Goal: Task Accomplishment & Management: Use online tool/utility

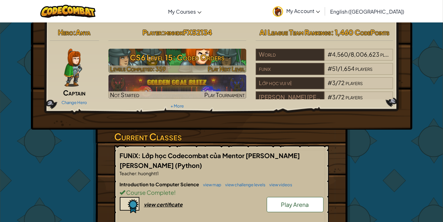
click at [186, 59] on h3 "CS6 Level 15: Coded Orders" at bounding box center [178, 57] width 138 height 14
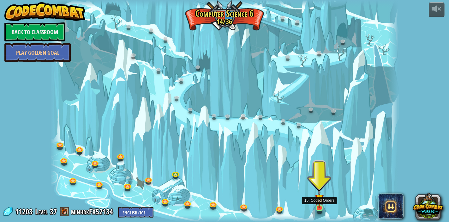
click at [322, 207] on img at bounding box center [319, 198] width 9 height 20
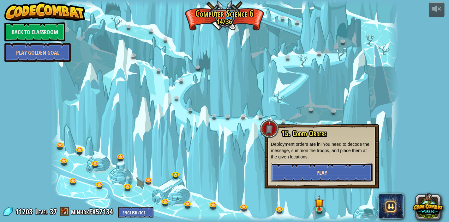
click at [341, 174] on button "Play" at bounding box center [322, 172] width 102 height 19
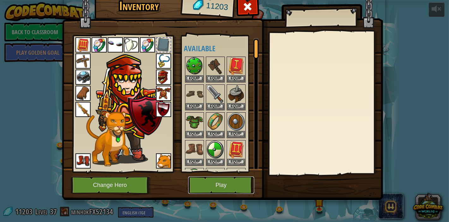
click at [221, 183] on button "Play" at bounding box center [221, 184] width 66 height 17
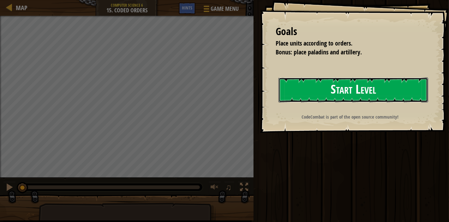
click at [309, 87] on button "Start Level" at bounding box center [353, 89] width 150 height 25
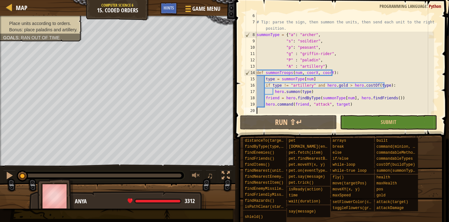
scroll to position [38, 0]
click at [358, 102] on div "# Tip: parse the sign, then summon the units, then send each unit to the right …" at bounding box center [344, 70] width 179 height 114
type textarea "hero.command(friend, "attack", target)"
click at [317, 108] on div "# Tip: parse the sign, then summon the units, then send each unit to the right …" at bounding box center [344, 70] width 179 height 114
click at [305, 104] on div "# Tip: parse the sign, then summon the units, then send each unit to the right …" at bounding box center [344, 70] width 179 height 114
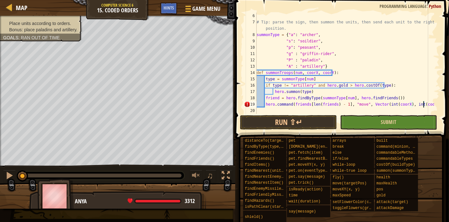
scroll to position [3, 14]
drag, startPoint x: 246, startPoint y: 104, endPoint x: 305, endPoint y: 84, distance: 61.5
click at [246, 103] on div "19" at bounding box center [250, 104] width 13 height 6
click at [431, 105] on div "# Tip: parse the sign, then summon the units, then send each unit to the right …" at bounding box center [344, 70] width 179 height 114
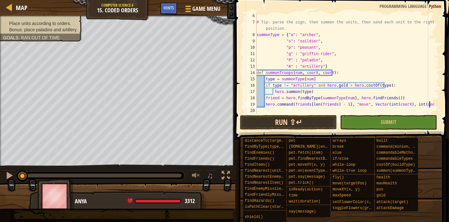
type textarea "hero.command(friends[[PERSON_NAME](friends) - 1], "move", Vector(int(coorX), in…"
click at [325, 121] on button "Run ⇧↵" at bounding box center [288, 122] width 97 height 15
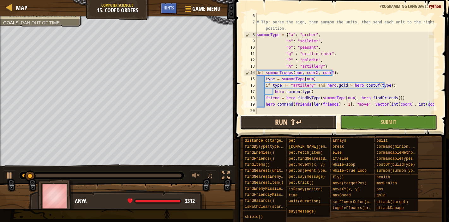
click at [325, 121] on button "Run ⇧↵" at bounding box center [288, 122] width 97 height 15
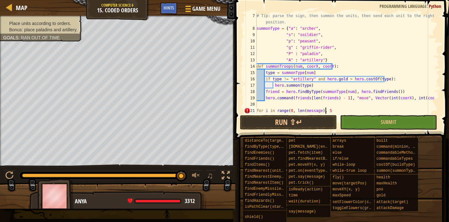
scroll to position [3, 5]
type textarea "for i in range(0, len(message), 5):"
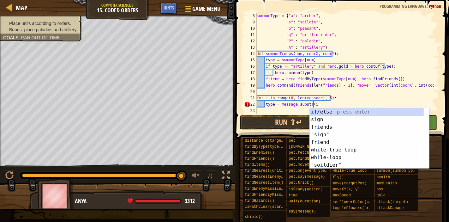
scroll to position [3, 4]
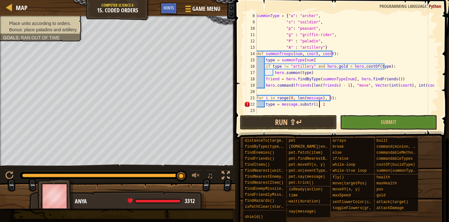
type textarea "type = message.substr(i, 1)"
drag, startPoint x: 278, startPoint y: 105, endPoint x: 329, endPoint y: 105, distance: 50.8
click at [329, 105] on div "summonType = { "a" : "[PERSON_NAME]" , "s" : "soildier" , "p" : "peasant" , "g"…" at bounding box center [344, 70] width 179 height 114
click at [295, 111] on div "summonType = { "a" : "[PERSON_NAME]" , "s" : "soildier" , "p" : "peasant" , "g"…" at bounding box center [344, 70] width 179 height 114
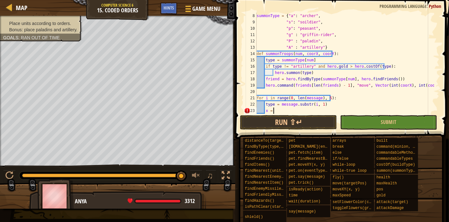
paste textarea "message.substr(i, 1)"
type textarea "x = message.substr(i + 1.2, 1)"
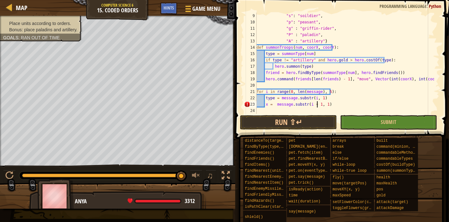
scroll to position [3, 5]
type textarea "x = message.substr(i + 1, 2)"
paste textarea "message.substr(i, 1)"
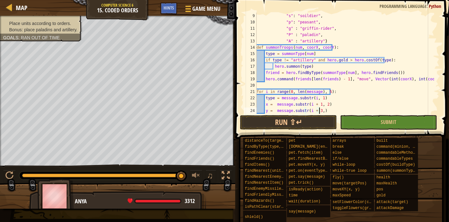
type textarea "y = message.substr(i + 3, 2)"
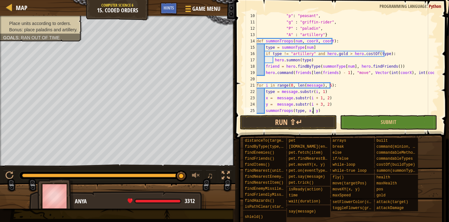
click at [328, 103] on div ""p" : "peasant" , "g" : "[PERSON_NAME]" , "P" : "paladin" , "A" : "artillery" }…" at bounding box center [344, 70] width 179 height 114
click at [327, 109] on div ""p" : "peasant" , "g" : "[PERSON_NAME]" , "P" : "paladin" , "A" : "artillery" }…" at bounding box center [344, 70] width 179 height 114
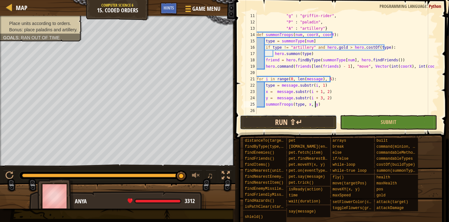
click at [286, 126] on button "Run ⇧↵" at bounding box center [288, 122] width 97 height 15
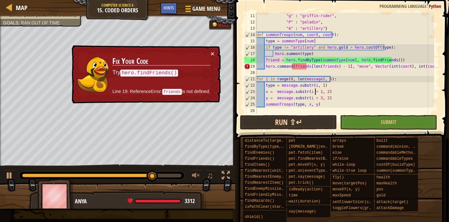
type textarea "for i in range(0, len(message), 5):"
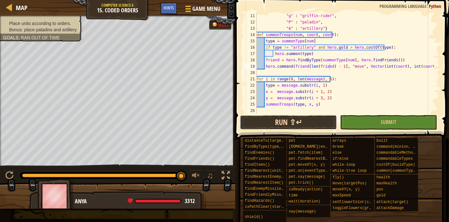
click at [304, 125] on button "Run ⇧↵" at bounding box center [288, 122] width 97 height 15
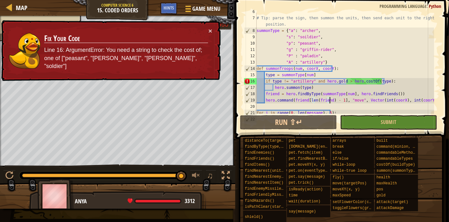
scroll to position [63, 0]
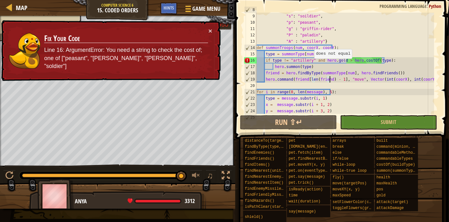
click at [311, 59] on div "summonType = { "a" : "[PERSON_NAME]" , "s" : "soildier" , "p" : "peasant" , "g"…" at bounding box center [344, 64] width 179 height 114
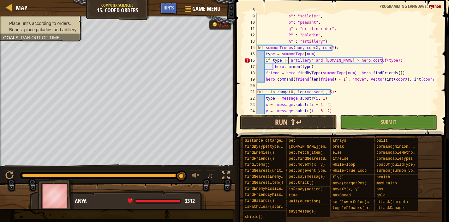
scroll to position [3, 3]
click at [381, 75] on div "summonType = { "a" : "[PERSON_NAME]" , "s" : "soildier" , "p" : "peasant" , "g"…" at bounding box center [344, 64] width 179 height 114
click at [304, 122] on button "Run ⇧↵" at bounding box center [288, 122] width 97 height 15
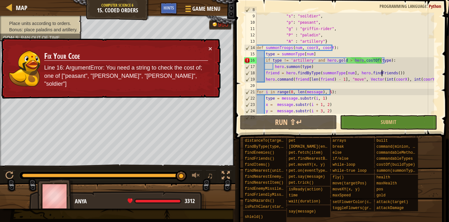
scroll to position [76, 0]
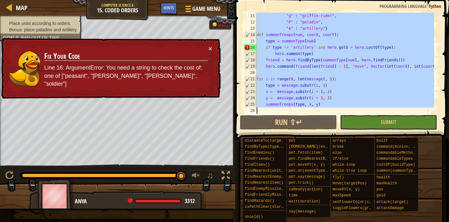
click at [260, 78] on div ""g" : "[PERSON_NAME]" , "P" : "paladin" , "A" : "artillery" } def summonTroops …" at bounding box center [344, 63] width 179 height 101
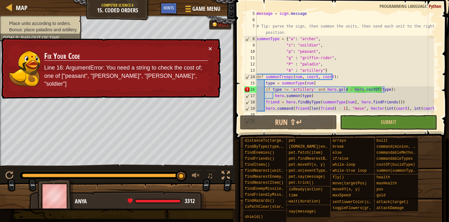
scroll to position [13, 0]
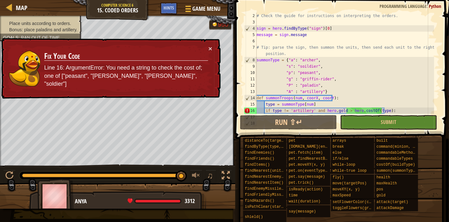
click at [277, 62] on div "# Check the guide for instructions on interpreting the orders. sign = hero . fi…" at bounding box center [344, 70] width 179 height 114
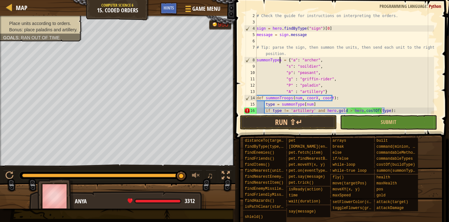
scroll to position [33, 0]
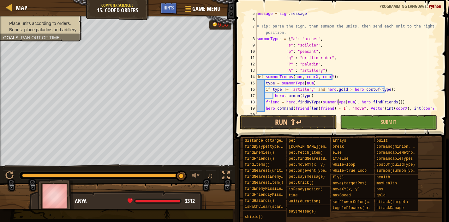
click at [337, 102] on div "message = sign . message # Tip: parse the sign, then summon the units, then sen…" at bounding box center [344, 67] width 179 height 114
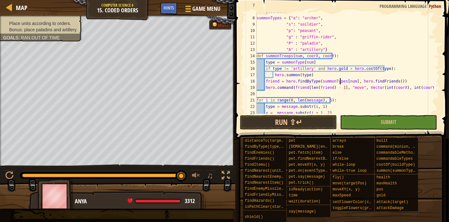
scroll to position [55, 0]
click at [299, 63] on div "# Tip: parse the sign, then summon the units, then send each unit to the right …" at bounding box center [344, 62] width 179 height 120
click at [287, 120] on button "Run ⇧↵" at bounding box center [288, 122] width 97 height 15
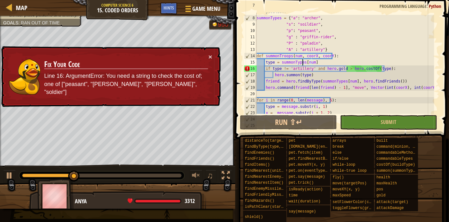
click at [275, 84] on div "# Tip: parse the sign, then summon the units, then send each unit to the right …" at bounding box center [344, 62] width 179 height 120
type textarea "summonTroops(type, x, y)"
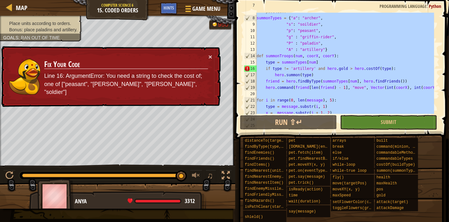
paste textarea
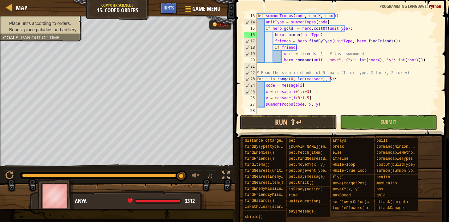
scroll to position [76, 0]
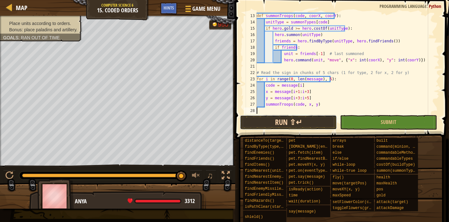
click at [305, 116] on button "Run ⇧↵" at bounding box center [288, 122] width 97 height 15
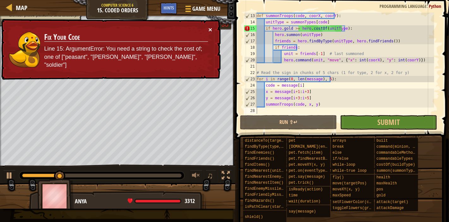
click at [211, 31] on button "×" at bounding box center [210, 29] width 4 height 7
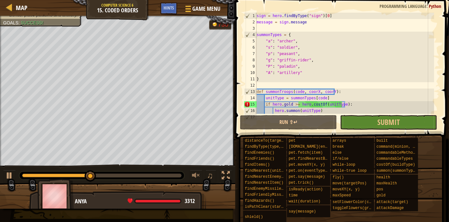
scroll to position [0, 0]
click at [362, 120] on button "Submit" at bounding box center [388, 122] width 97 height 15
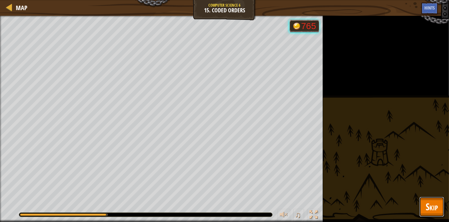
click at [421, 210] on button "Skip" at bounding box center [431, 206] width 25 height 20
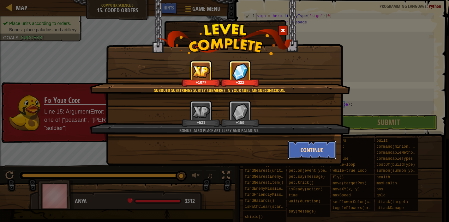
click at [326, 149] on button "Continue" at bounding box center [311, 149] width 49 height 19
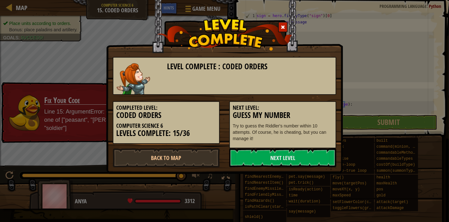
click at [394, 135] on div "Level Complete : Coded Orders Completed Level: Coded Orders Computer Science 6 …" at bounding box center [224, 111] width 449 height 222
